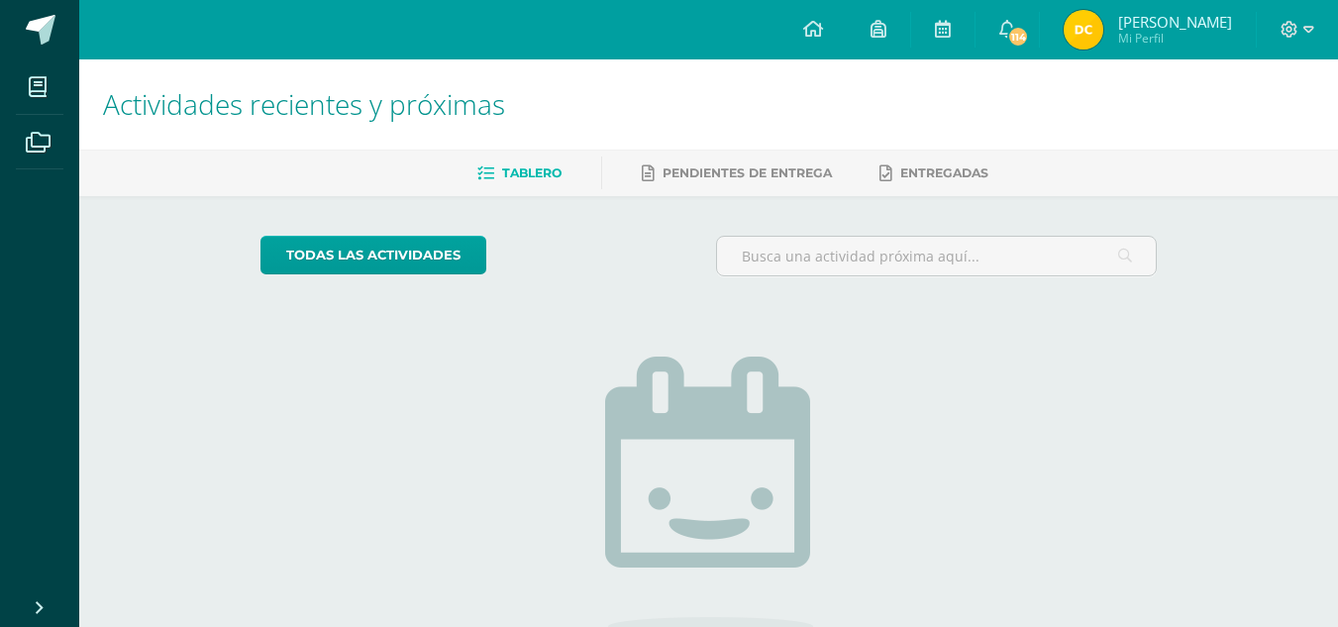
click at [1132, 43] on span "Mi Perfil" at bounding box center [1175, 38] width 114 height 17
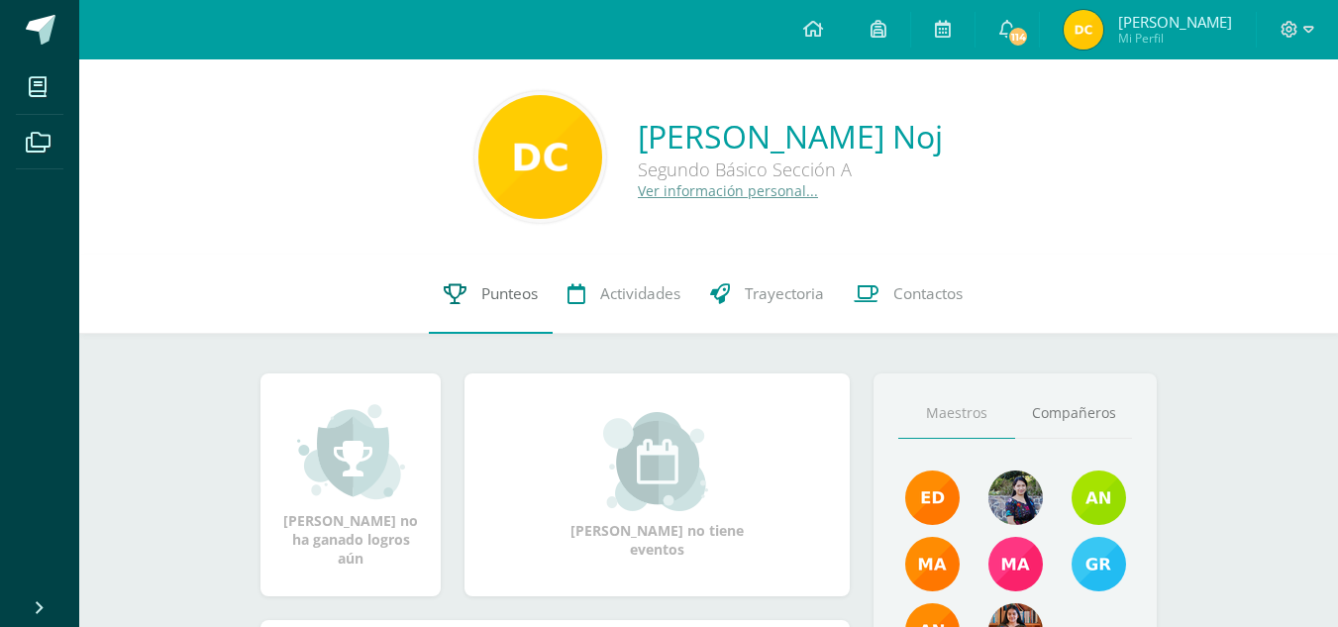
click at [510, 296] on span "Punteos" at bounding box center [509, 293] width 56 height 21
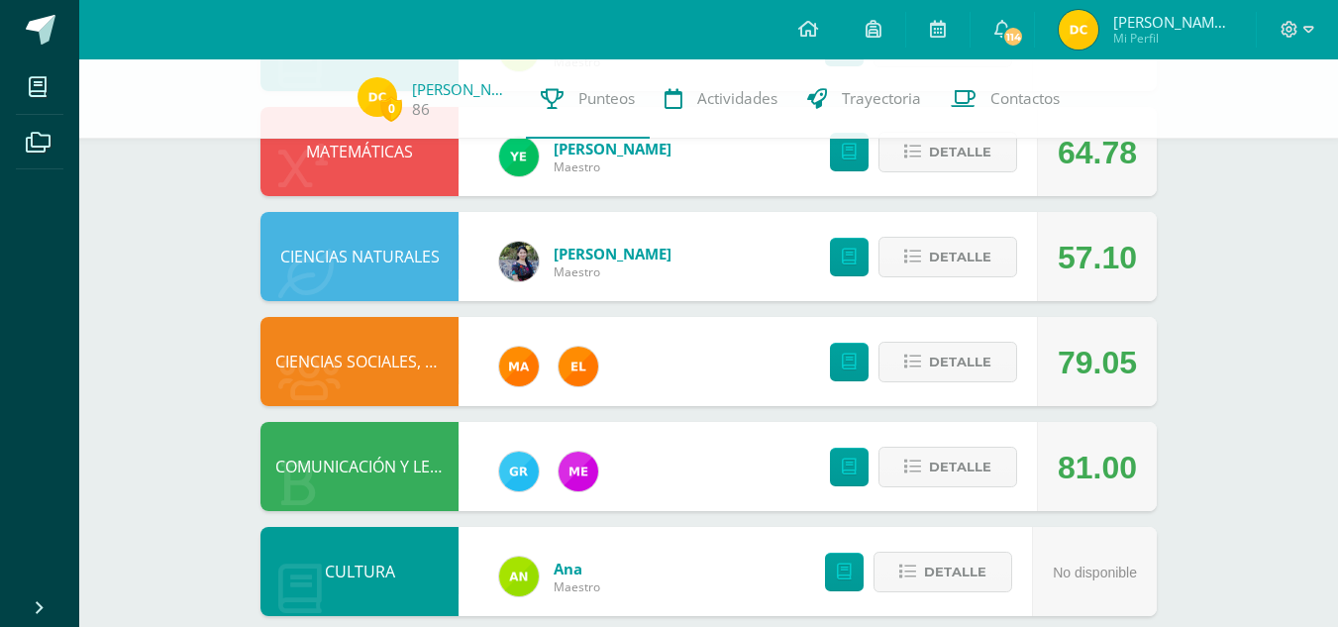
scroll to position [522, 0]
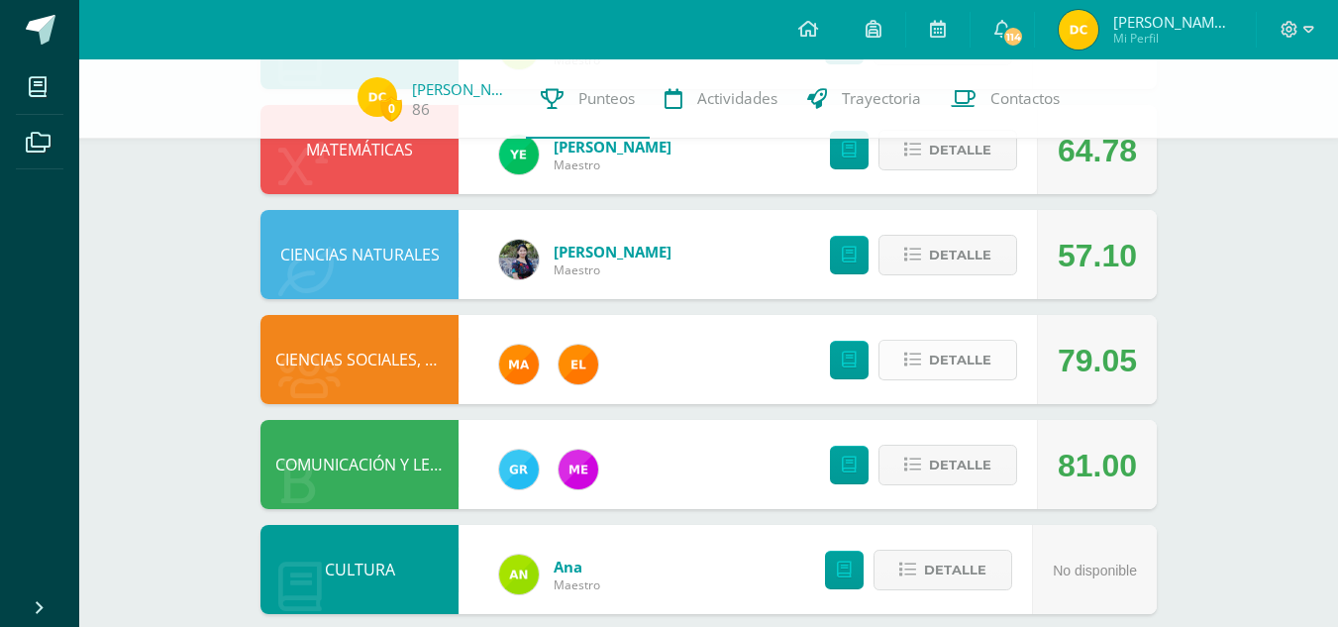
click at [975, 363] on span "Detalle" at bounding box center [960, 360] width 62 height 37
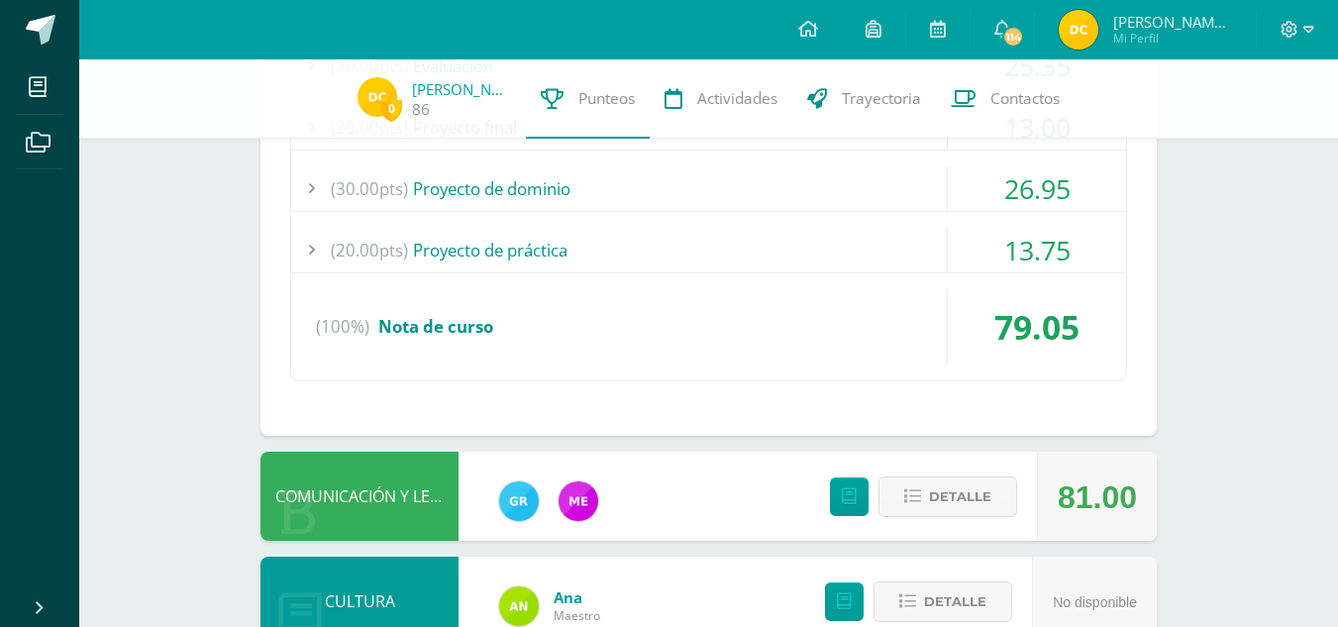
scroll to position [995, 0]
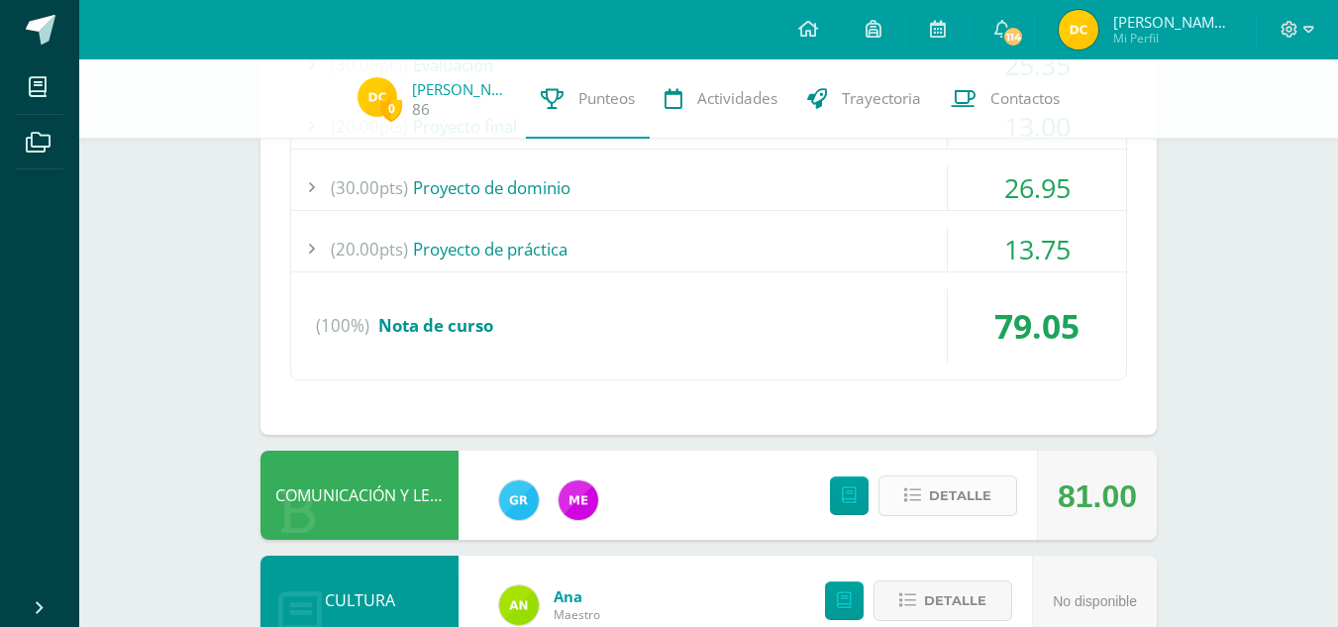
click at [980, 501] on span "Detalle" at bounding box center [960, 495] width 62 height 37
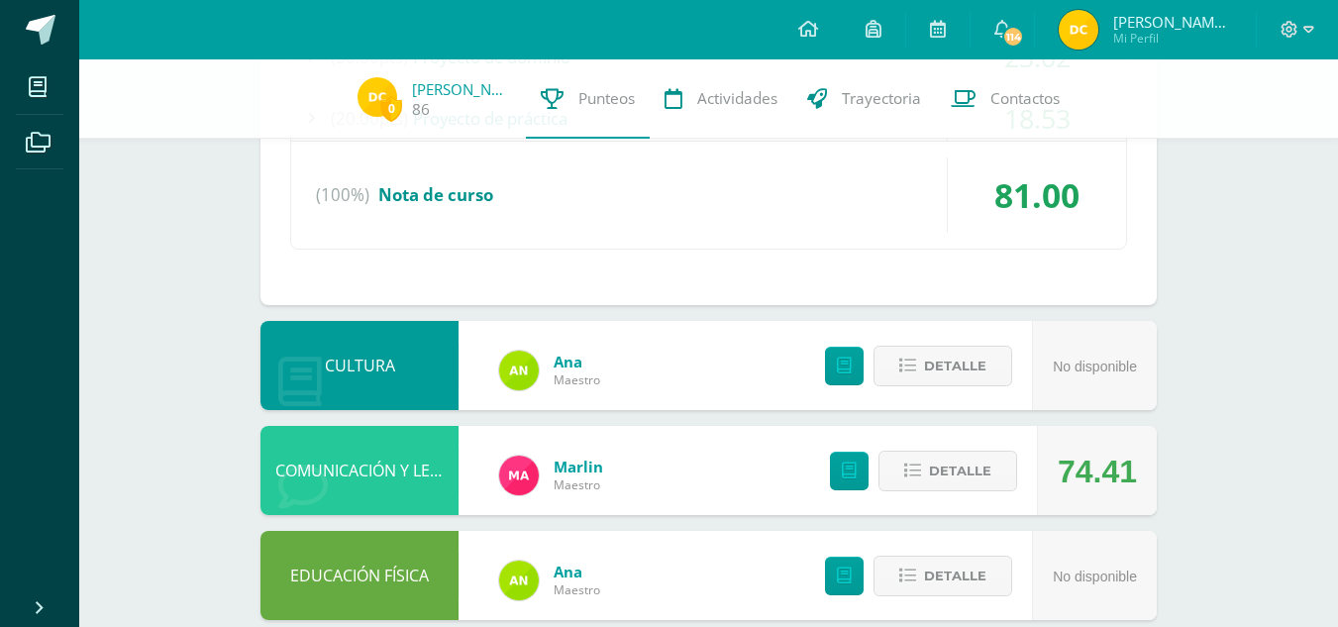
scroll to position [2082, 0]
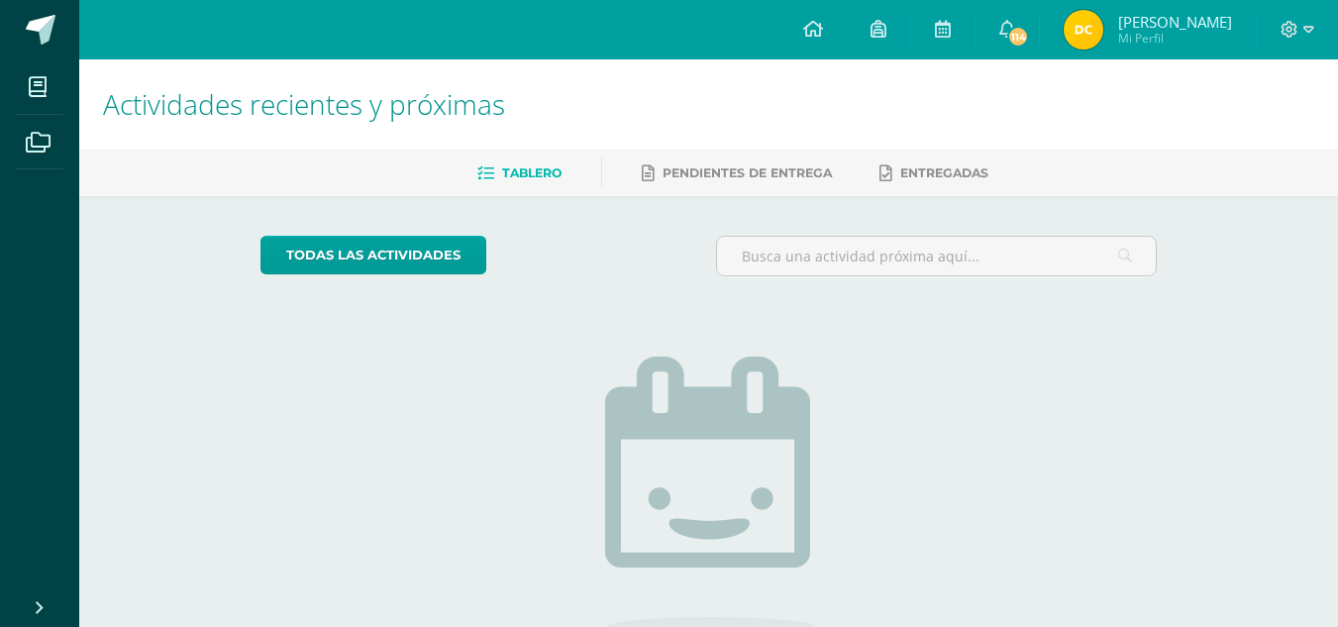
click at [1135, 41] on span "Mi Perfil" at bounding box center [1175, 38] width 114 height 17
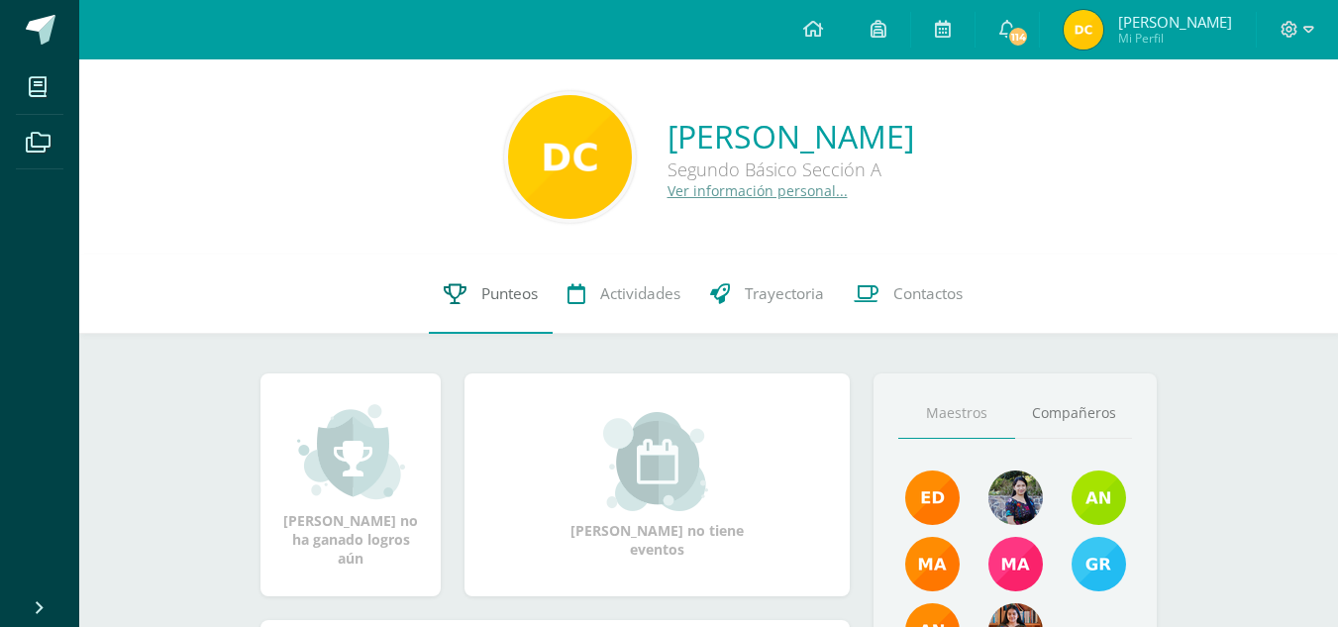
click at [529, 301] on span "Punteos" at bounding box center [509, 293] width 56 height 21
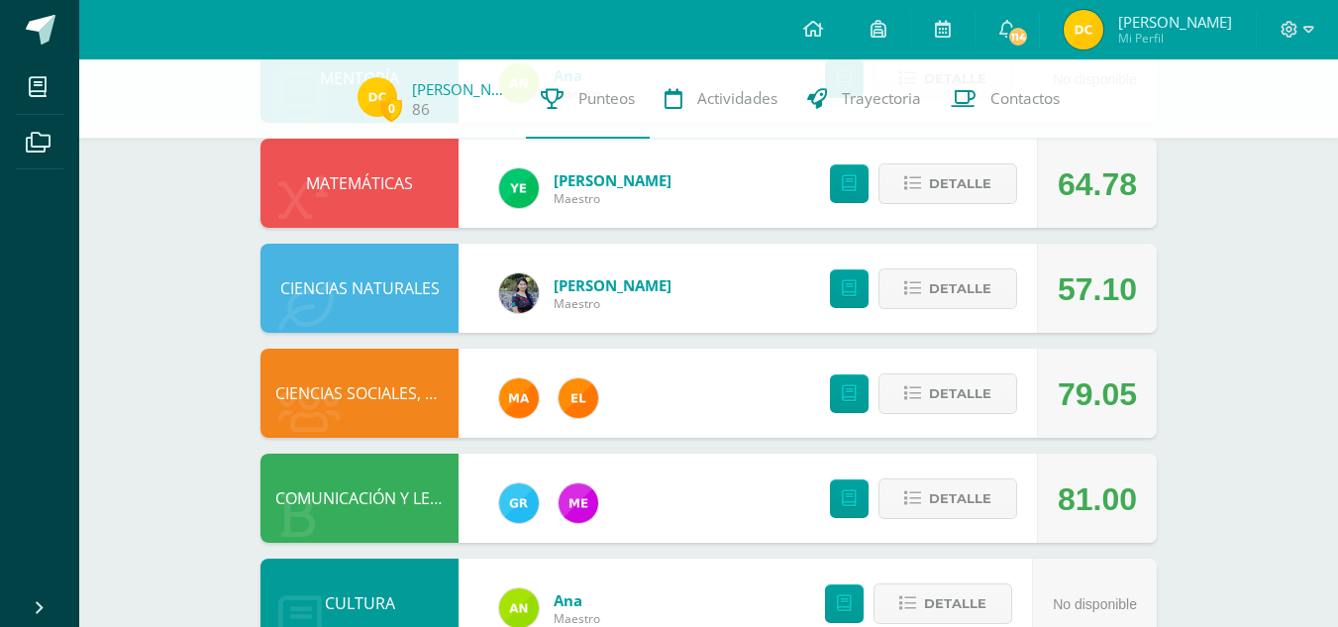
scroll to position [489, 0]
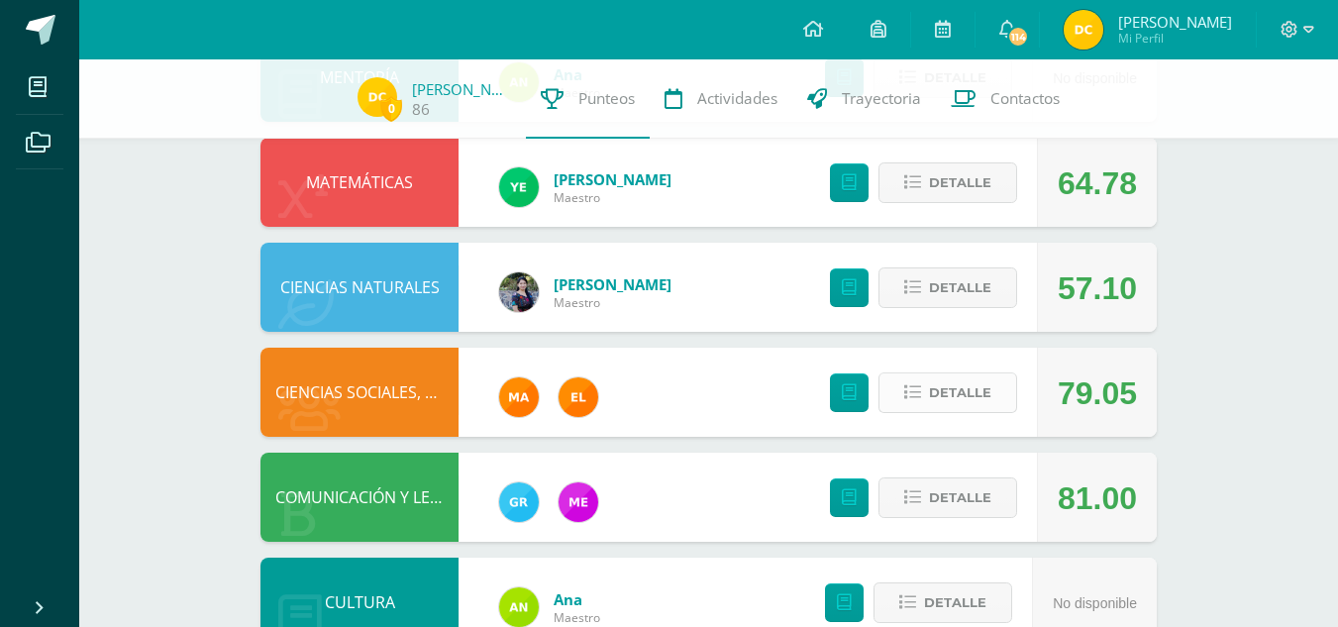
click at [961, 383] on span "Detalle" at bounding box center [960, 392] width 62 height 37
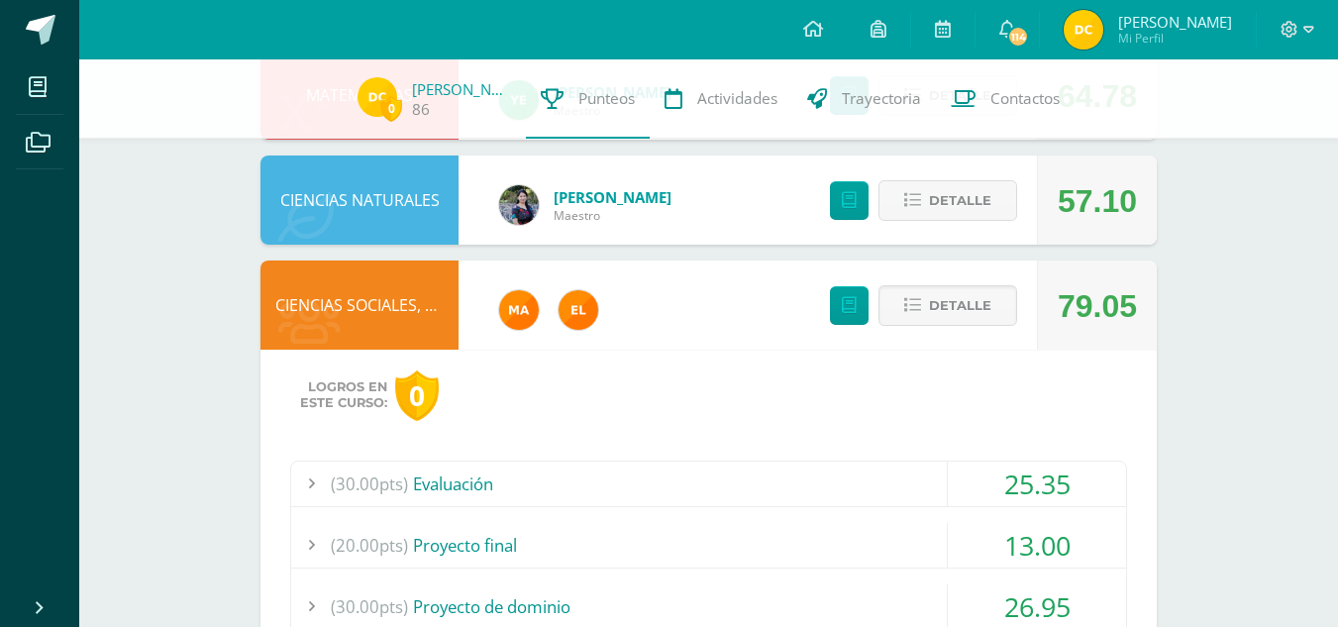
scroll to position [570, 0]
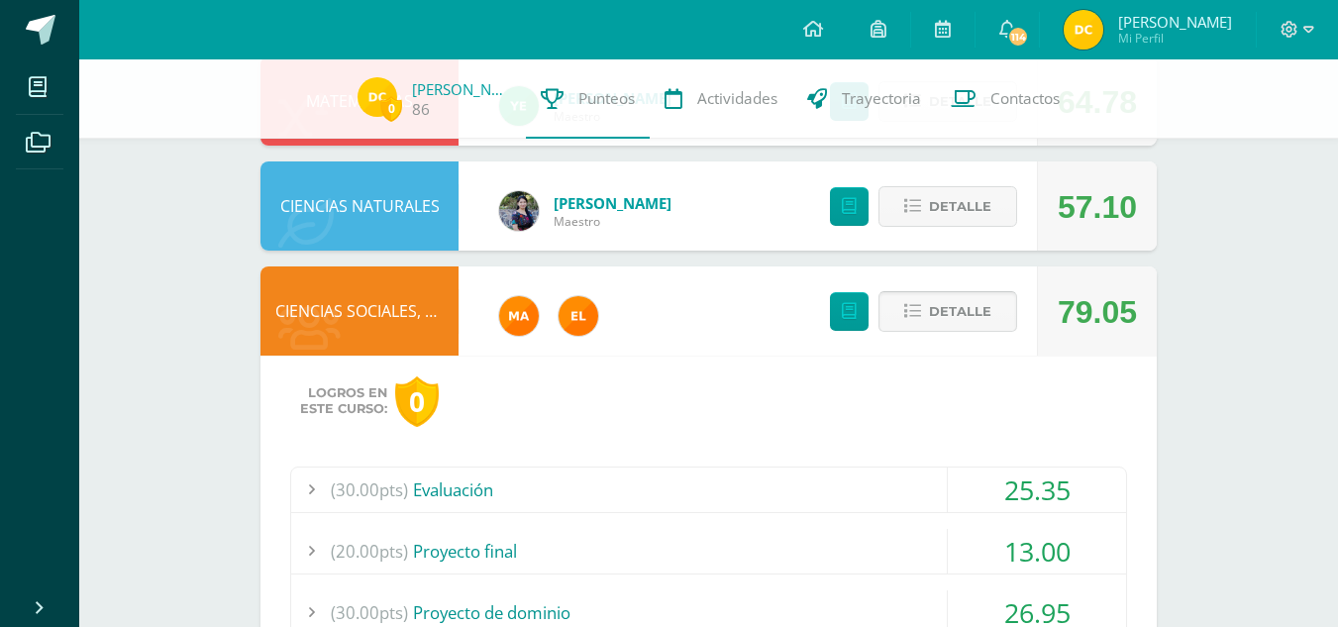
click at [967, 325] on span "Detalle" at bounding box center [960, 311] width 62 height 37
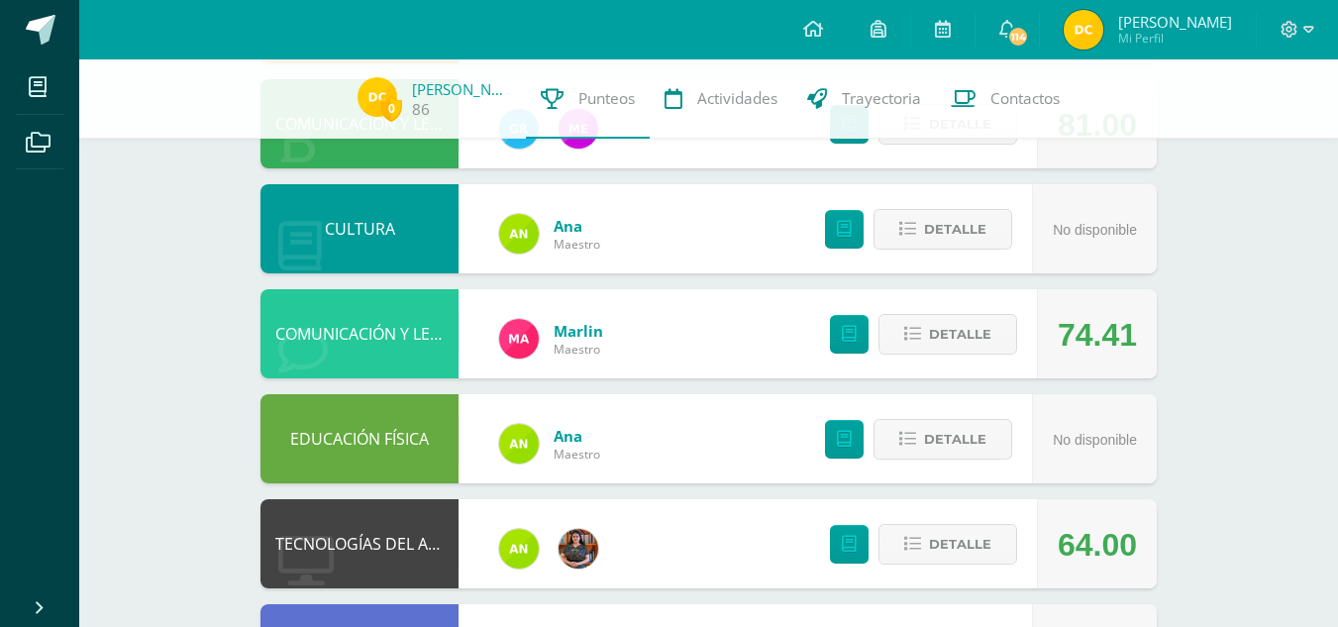
scroll to position [0, 0]
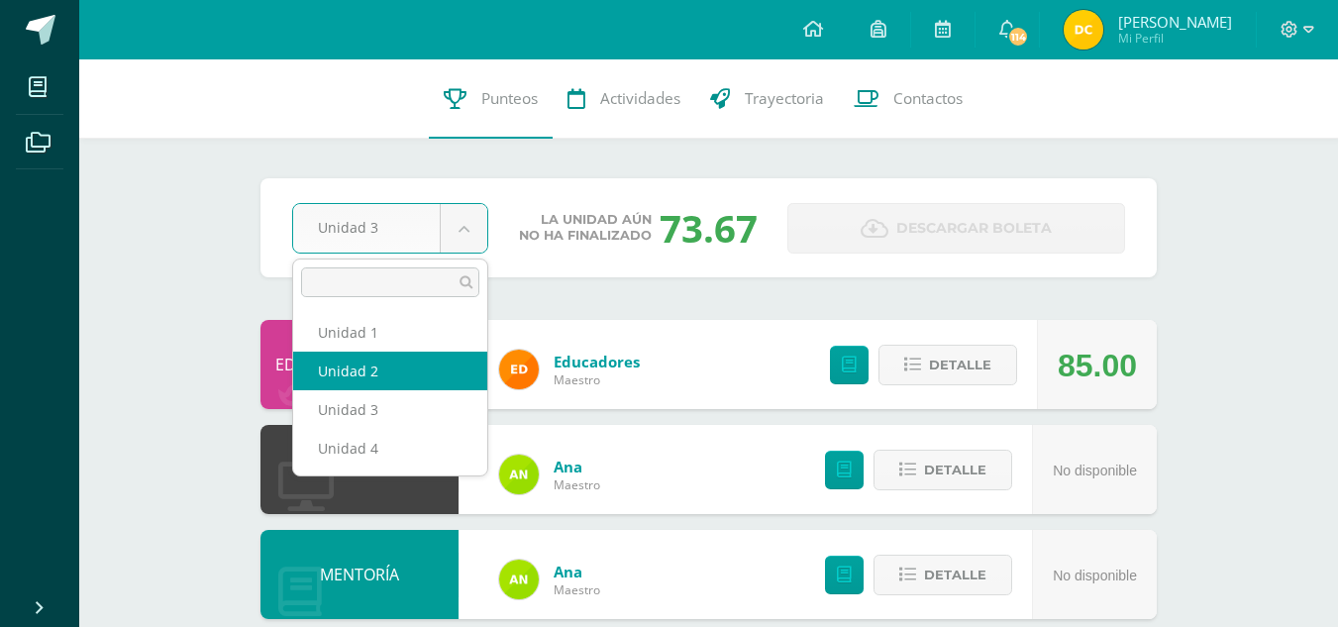
select select "Unidad 2"
